Goal: Information Seeking & Learning: Learn about a topic

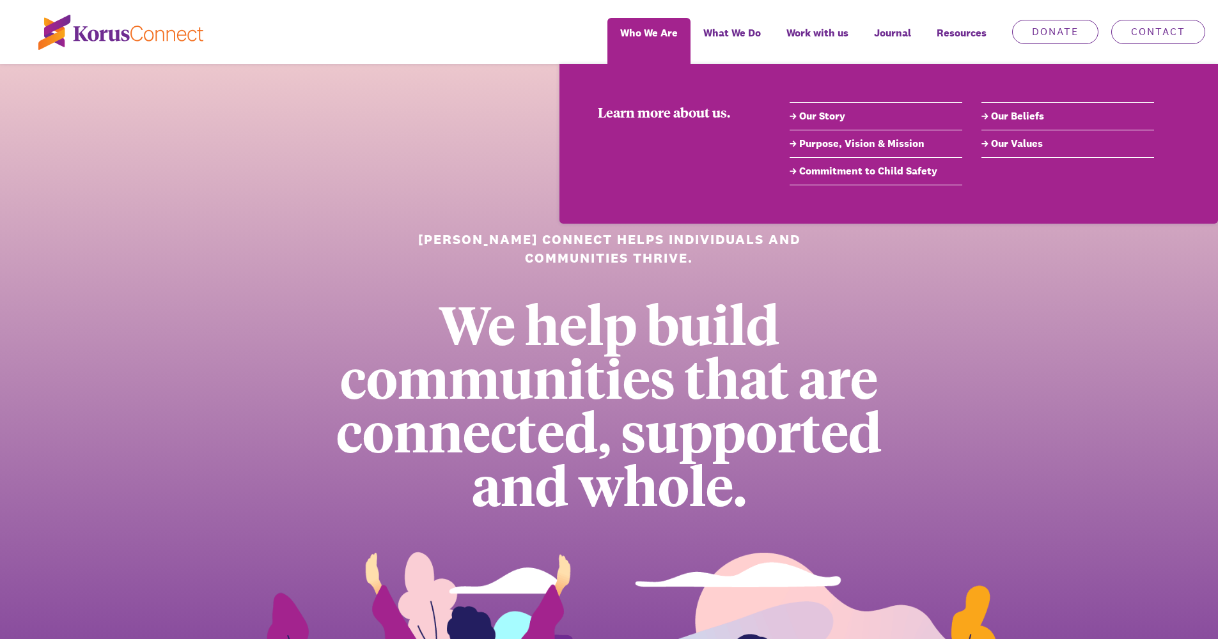
click at [823, 122] on link "Our Story" at bounding box center [875, 116] width 173 height 15
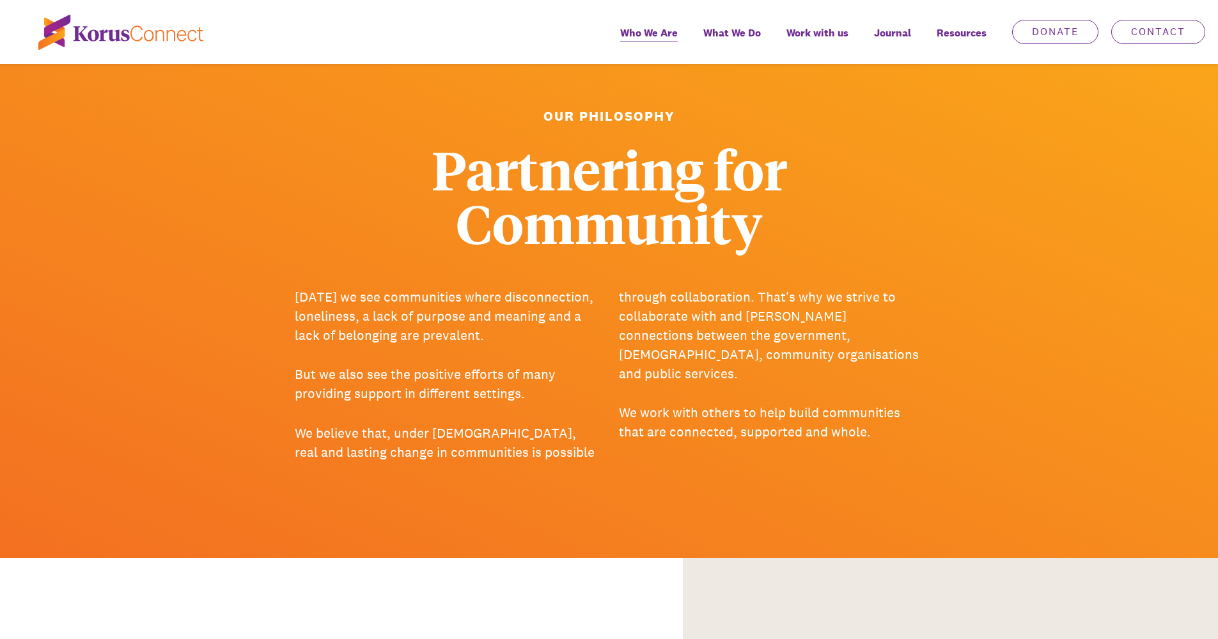
scroll to position [2141, 0]
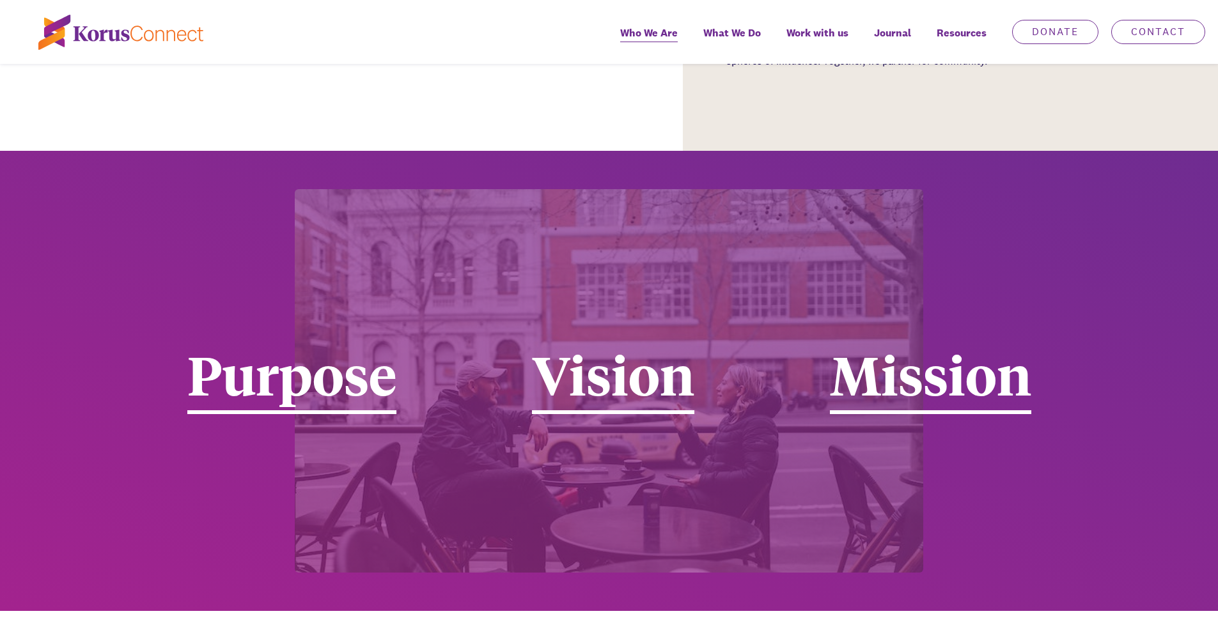
click at [30, 35] on div at bounding box center [138, 32] width 276 height 35
click at [52, 34] on img at bounding box center [120, 32] width 165 height 35
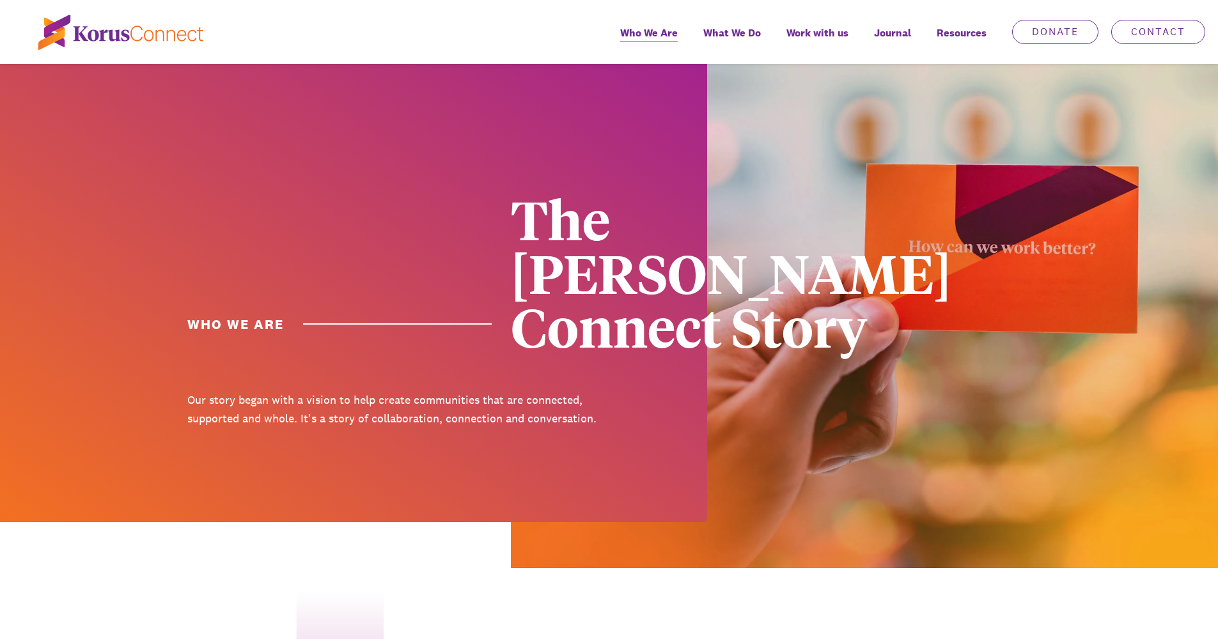
scroll to position [2141, 0]
